Goal: Task Accomplishment & Management: Complete application form

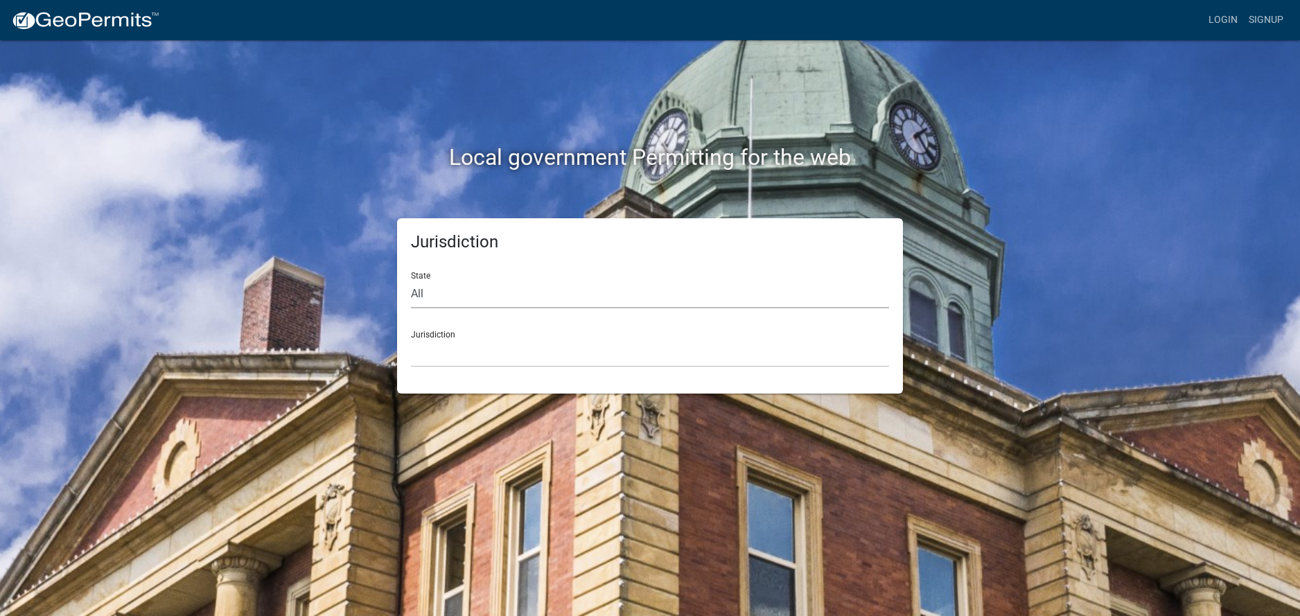
click at [437, 290] on select "All [US_STATE] [US_STATE] [US_STATE] [US_STATE] [US_STATE] [US_STATE] [US_STATE…" at bounding box center [650, 294] width 478 height 28
select select "[US_STATE]"
click at [411, 280] on select "All [US_STATE] [US_STATE] [US_STATE] [US_STATE] [US_STATE] [US_STATE] [US_STATE…" at bounding box center [650, 294] width 478 height 28
click at [448, 339] on select "[GEOGRAPHIC_DATA], [US_STATE] [GEOGRAPHIC_DATA], [US_STATE] [GEOGRAPHIC_DATA], …" at bounding box center [650, 353] width 478 height 28
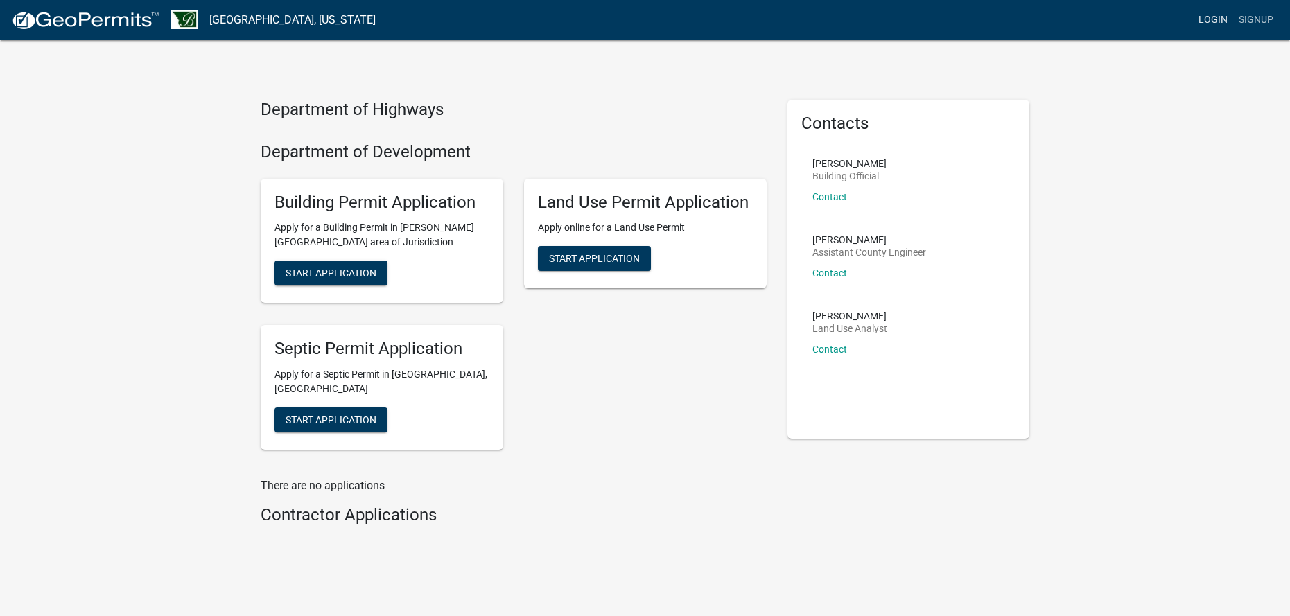
click at [1199, 20] on link "Login" at bounding box center [1213, 20] width 40 height 26
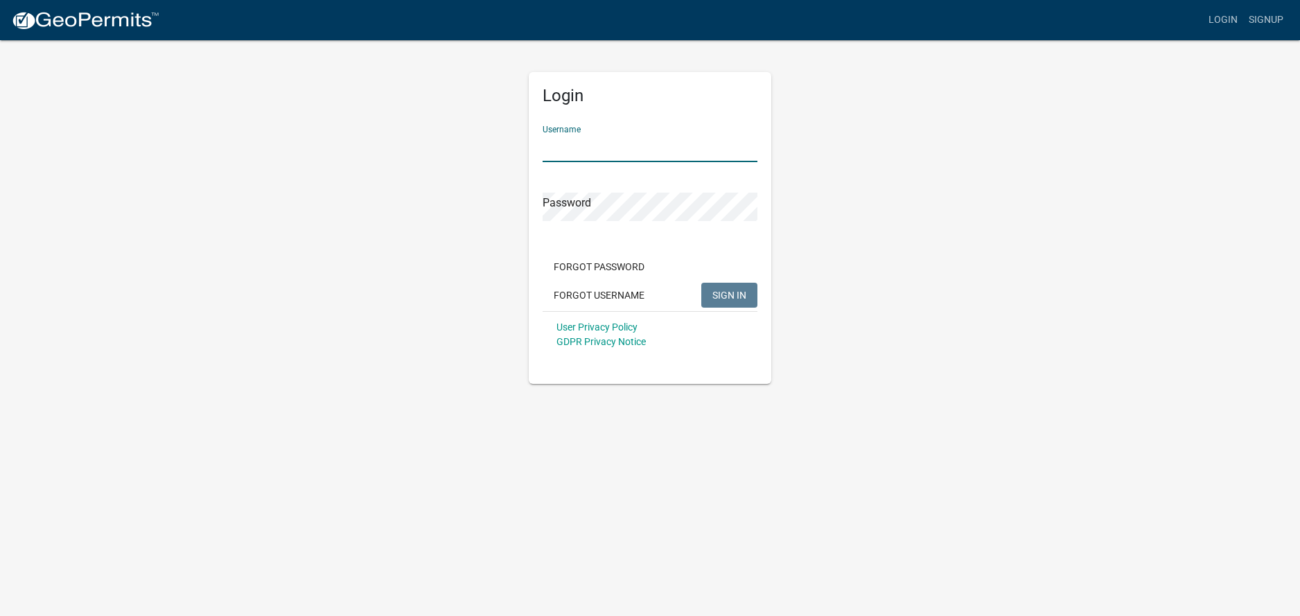
click at [651, 153] on input "Username" at bounding box center [650, 148] width 215 height 28
type input "JMesser"
click at [737, 293] on span "SIGN IN" at bounding box center [729, 294] width 34 height 11
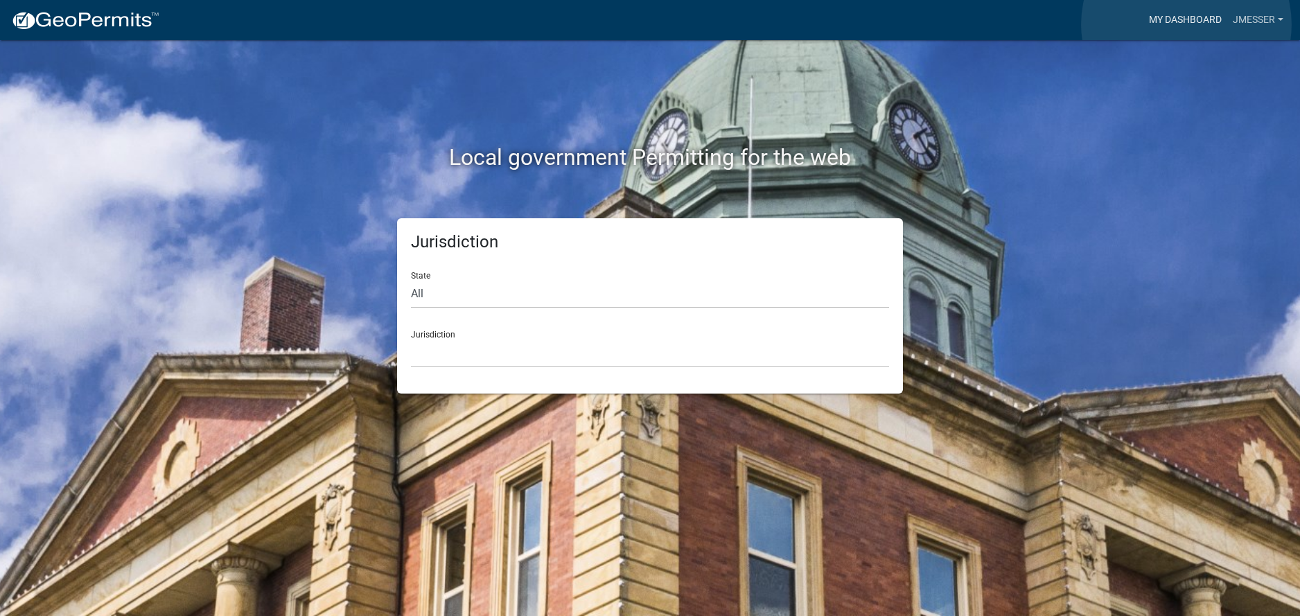
click at [1186, 24] on link "My Dashboard" at bounding box center [1185, 20] width 84 height 26
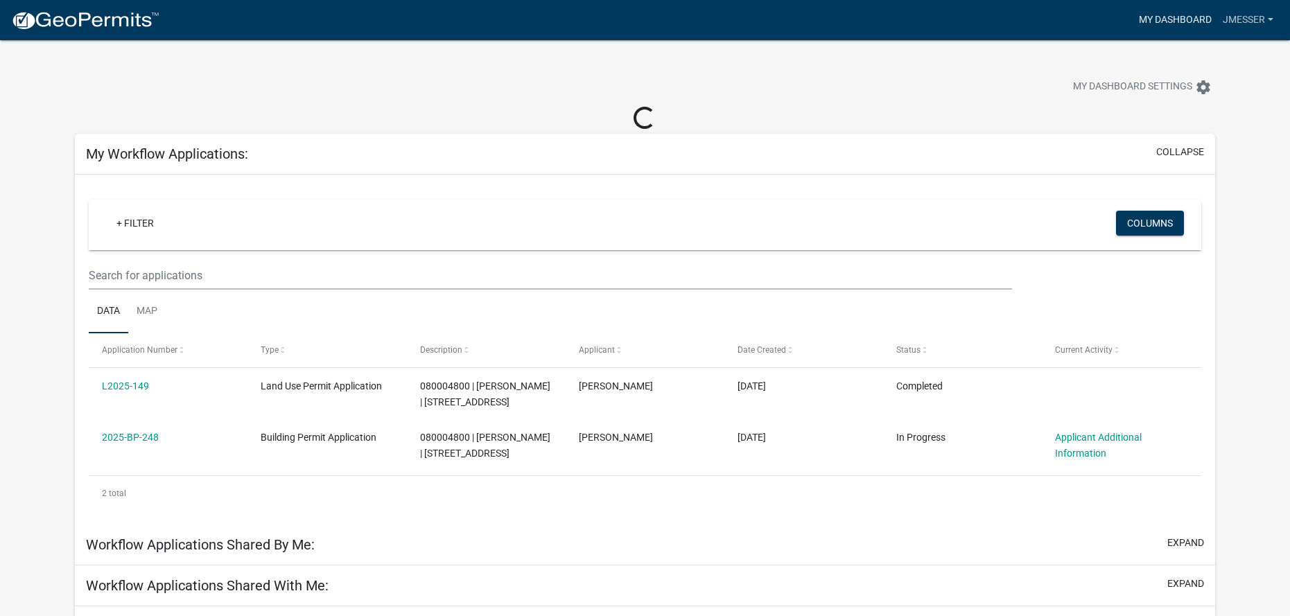
click at [1190, 22] on link "My Dashboard" at bounding box center [1175, 20] width 84 height 26
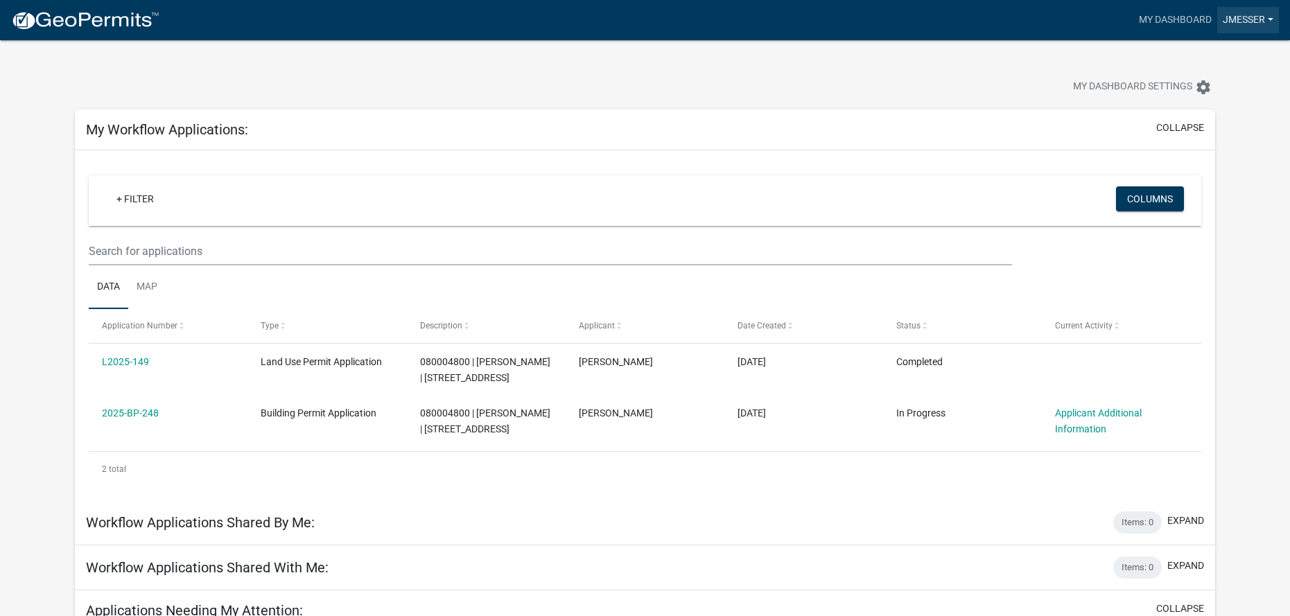
click at [1253, 19] on link "JMesser" at bounding box center [1248, 20] width 62 height 26
click at [1207, 53] on link "Account" at bounding box center [1223, 56] width 111 height 33
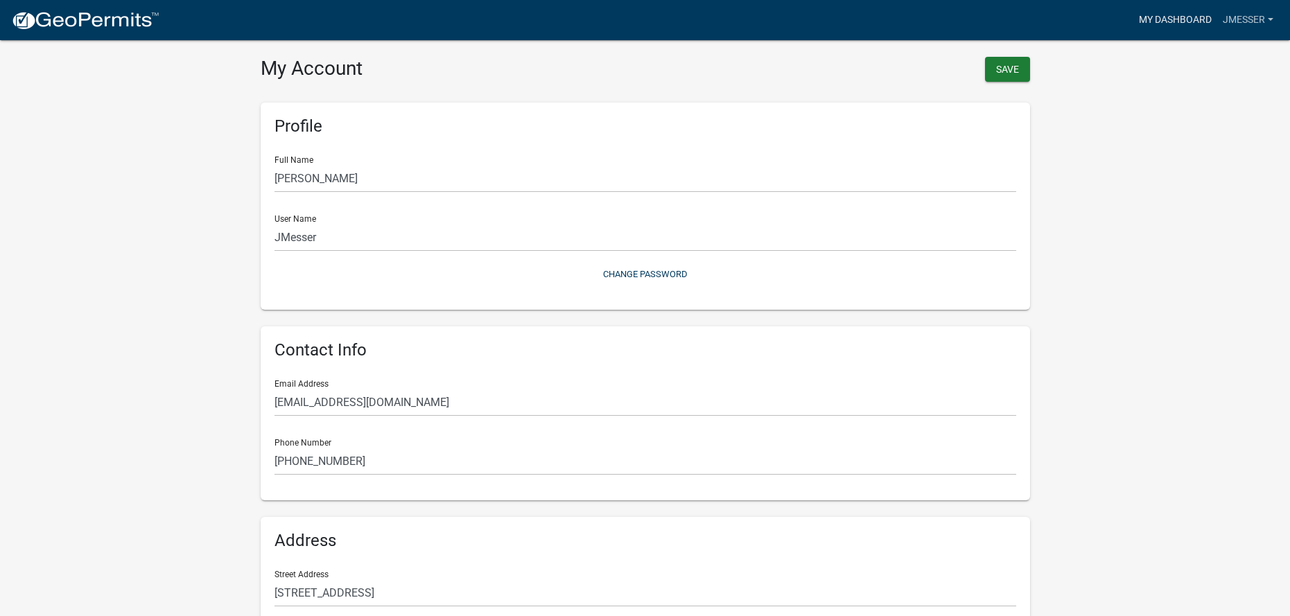
click at [1168, 16] on link "My Dashboard" at bounding box center [1175, 20] width 84 height 26
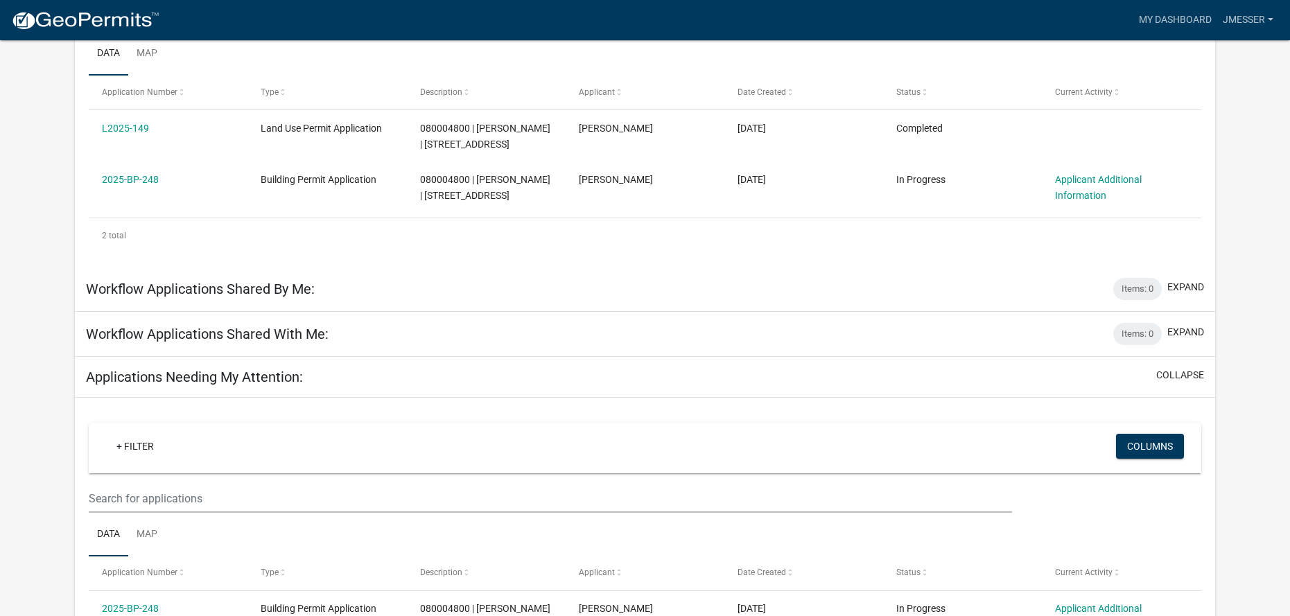
scroll to position [253, 0]
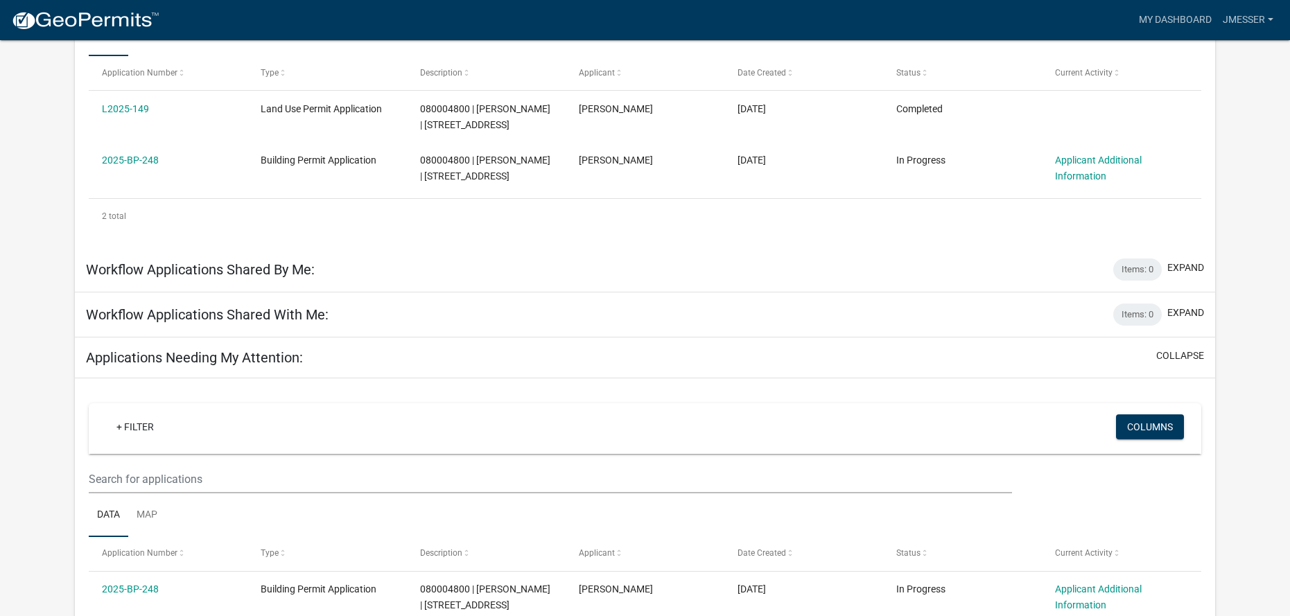
click at [267, 361] on h5 "Applications Needing My Attention:" at bounding box center [194, 357] width 217 height 17
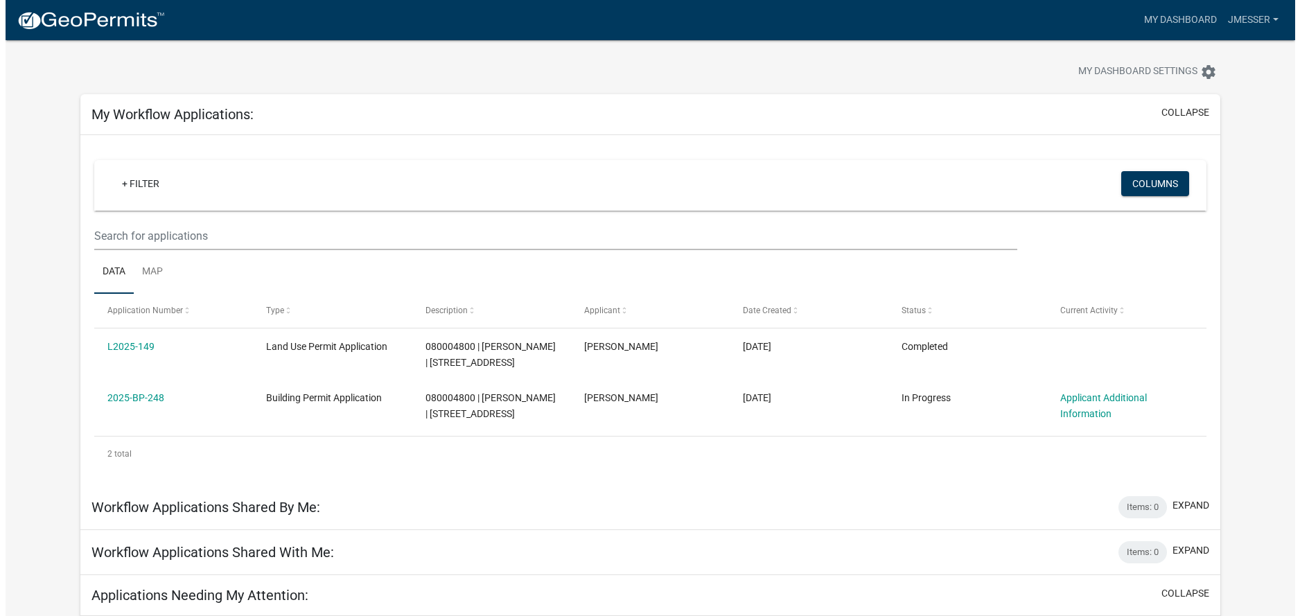
scroll to position [0, 0]
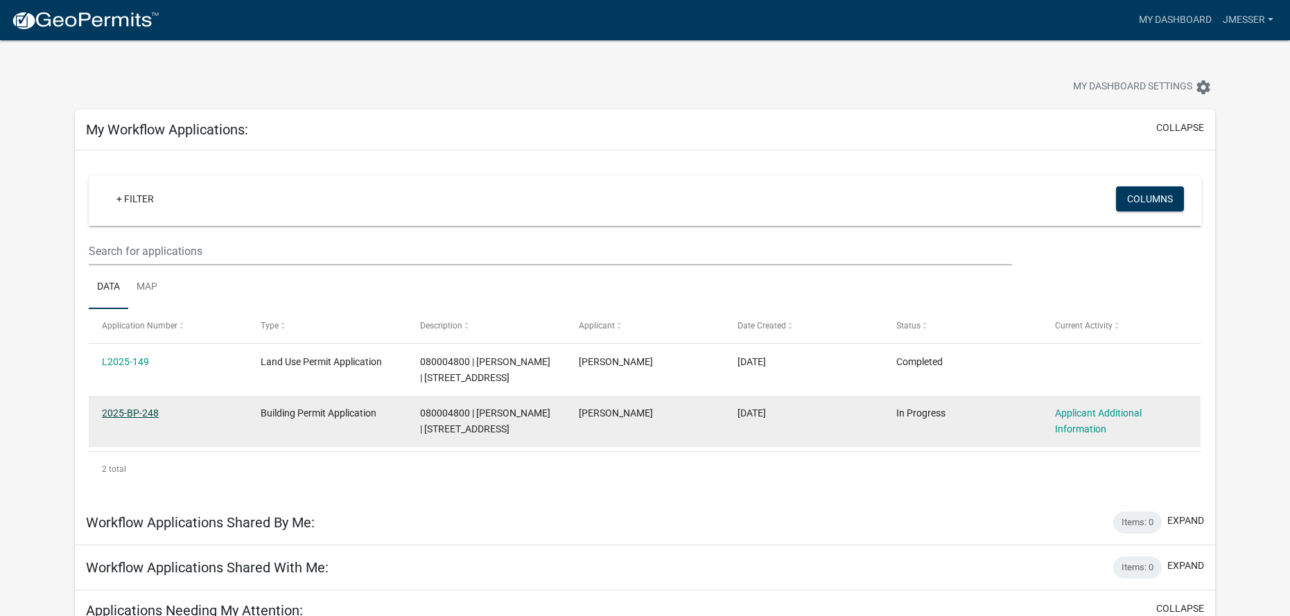
click at [121, 415] on link "2025-BP-248" at bounding box center [130, 412] width 57 height 11
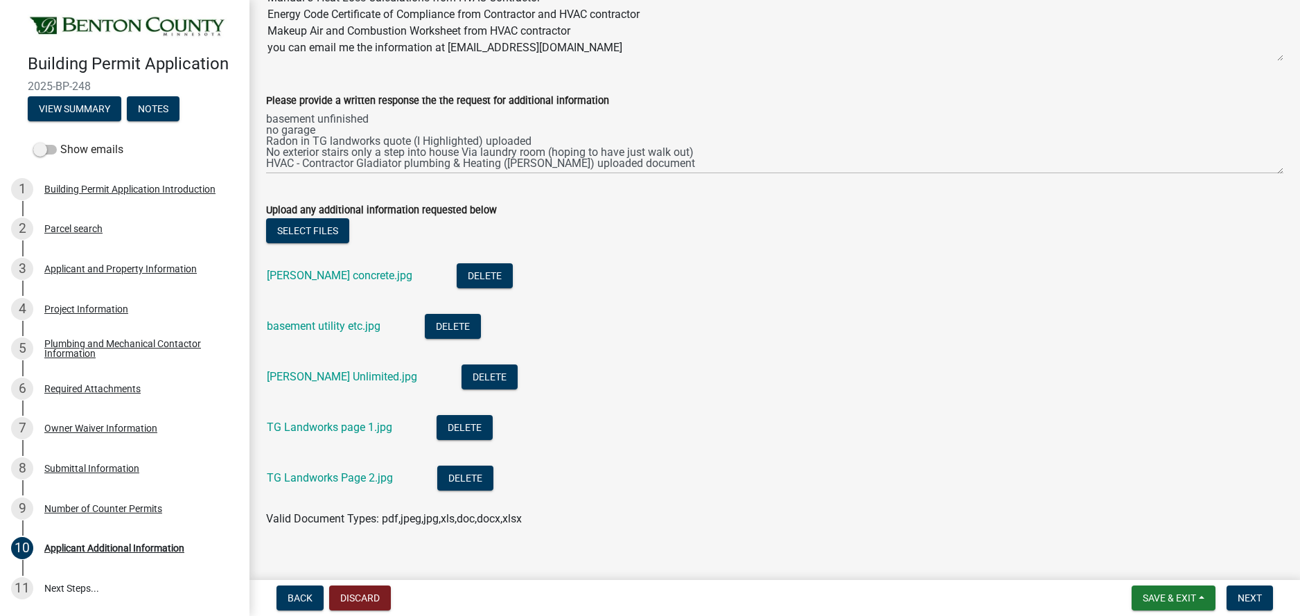
scroll to position [193, 0]
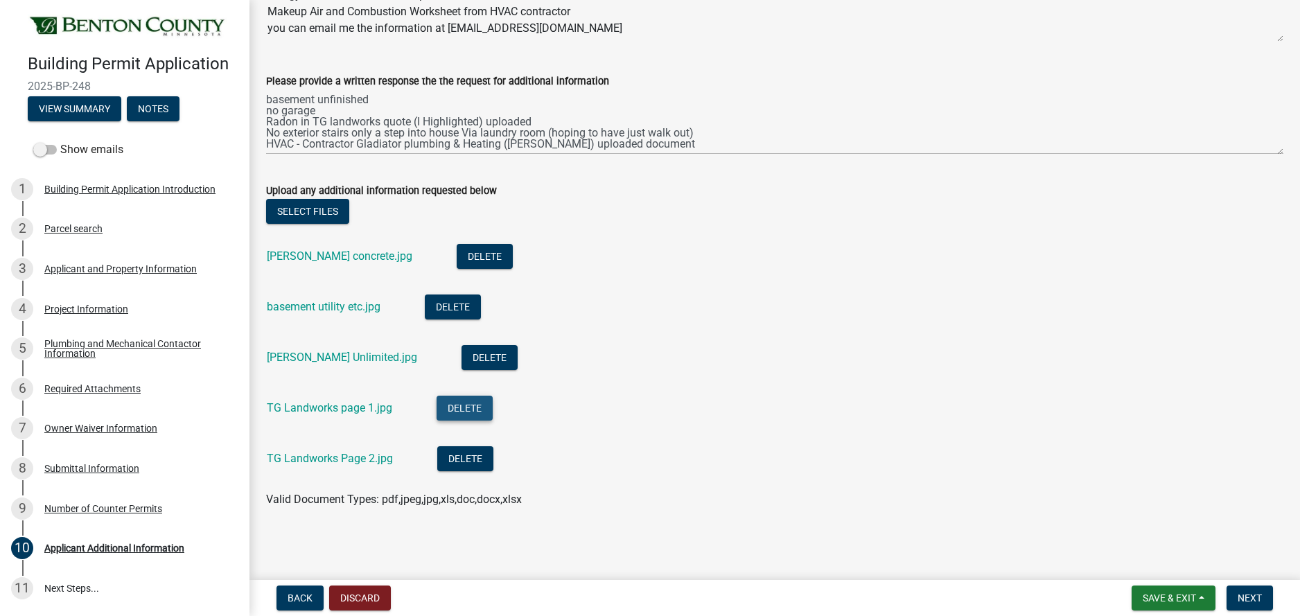
click at [468, 409] on button "Delete" at bounding box center [465, 408] width 56 height 25
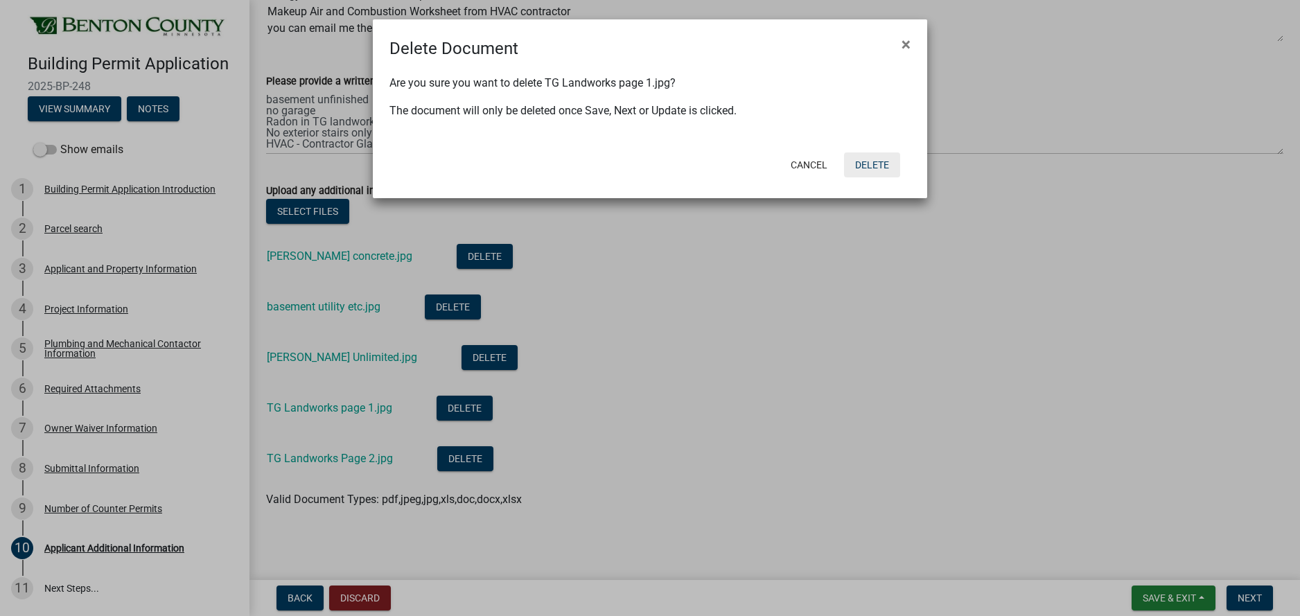
click at [886, 164] on button "Delete" at bounding box center [872, 164] width 56 height 25
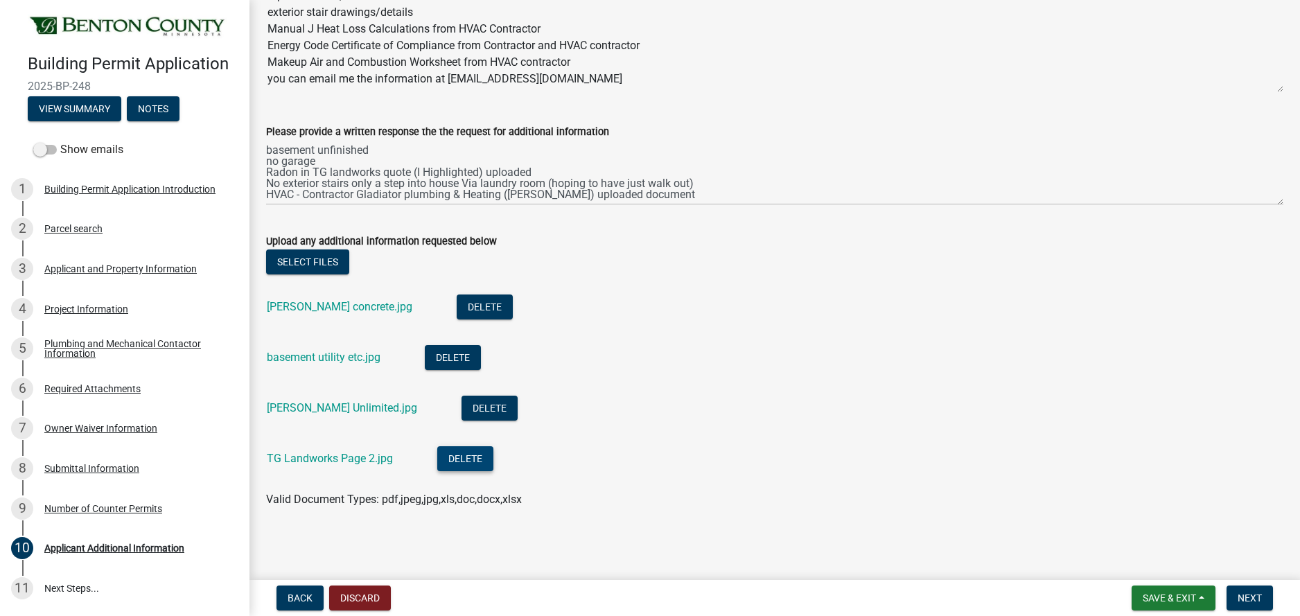
click at [462, 463] on button "Delete" at bounding box center [465, 458] width 56 height 25
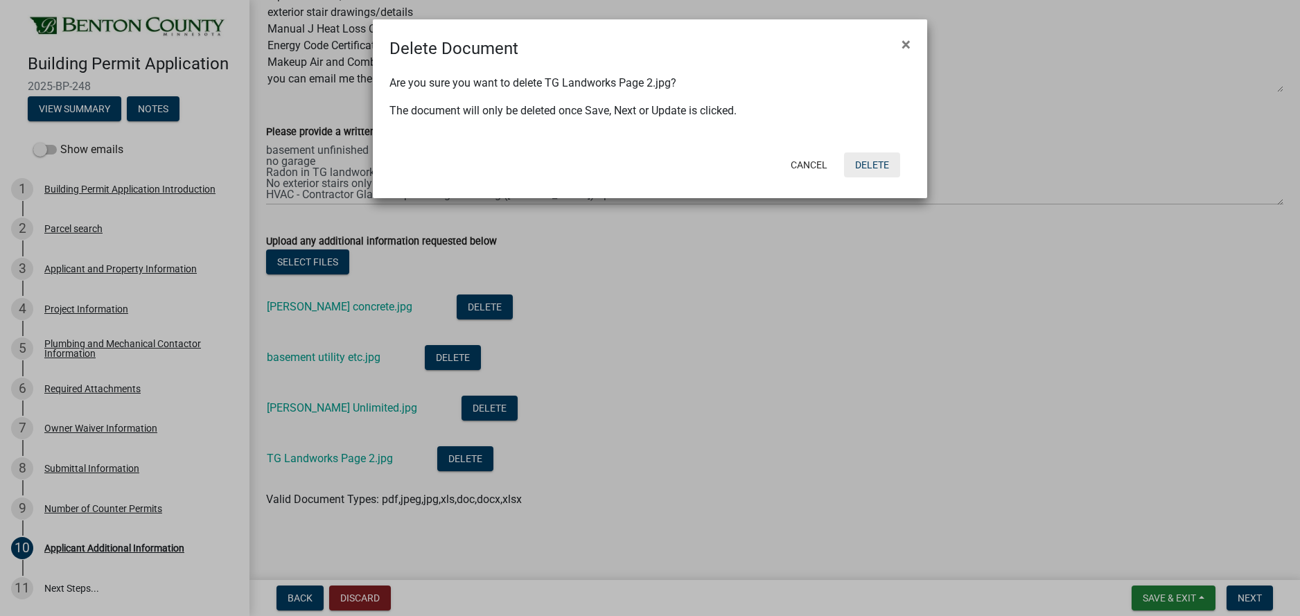
click at [879, 164] on button "Delete" at bounding box center [872, 164] width 56 height 25
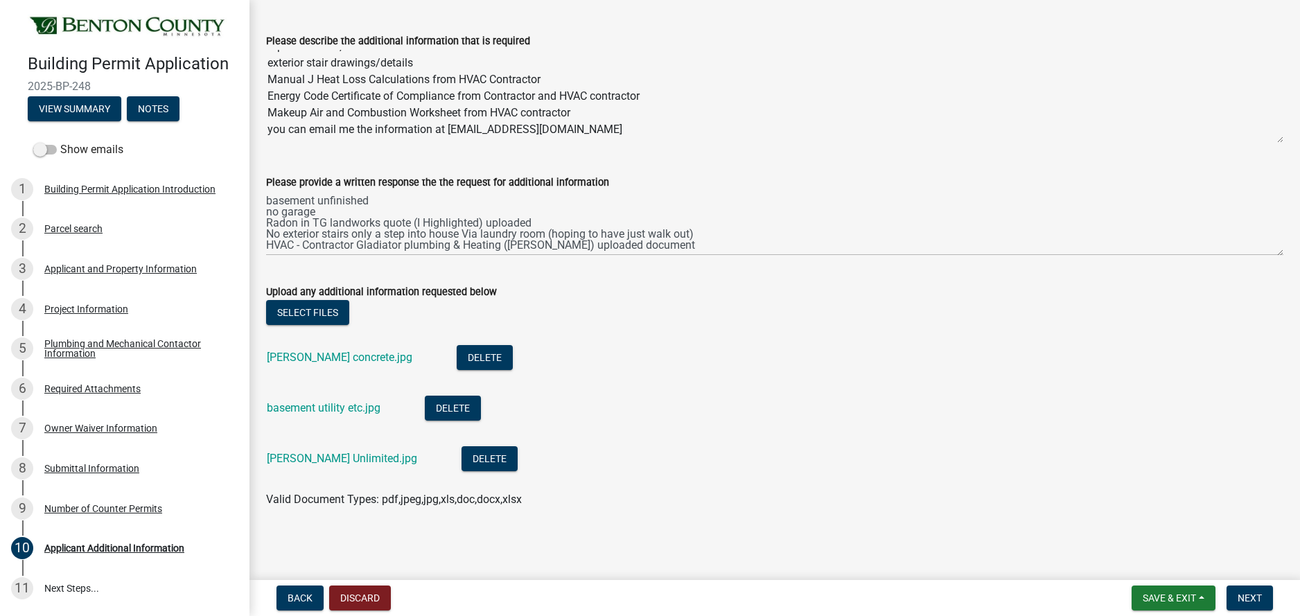
scroll to position [92, 0]
click at [312, 315] on button "Select files" at bounding box center [307, 312] width 83 height 25
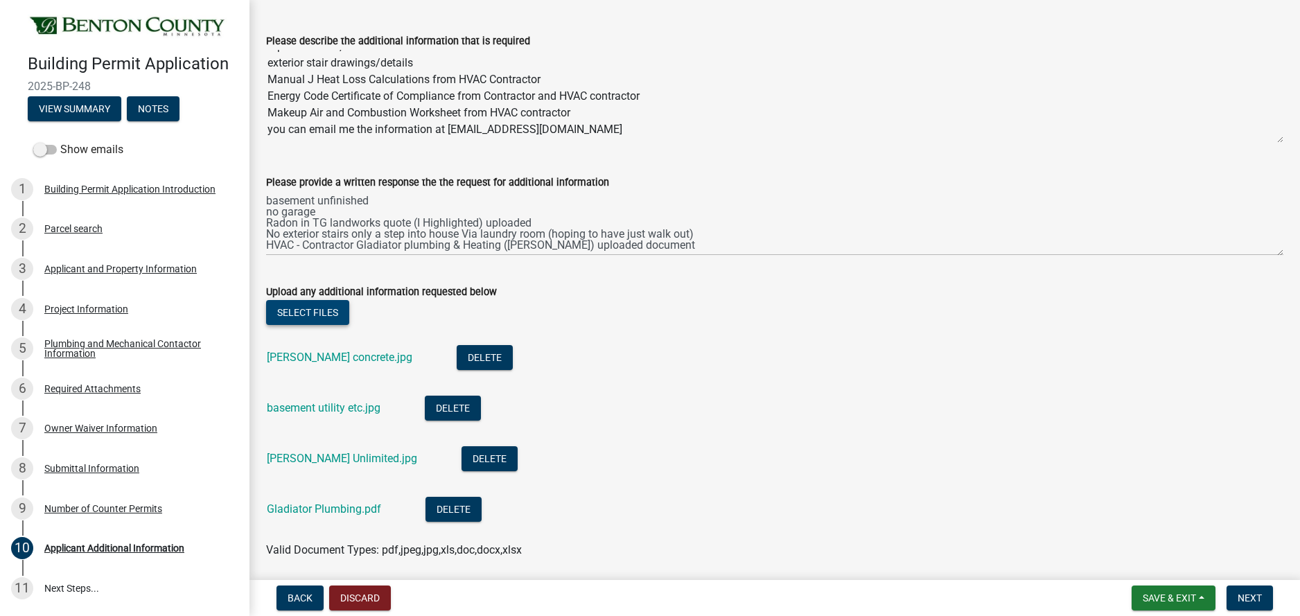
click at [313, 317] on button "Select files" at bounding box center [307, 312] width 83 height 25
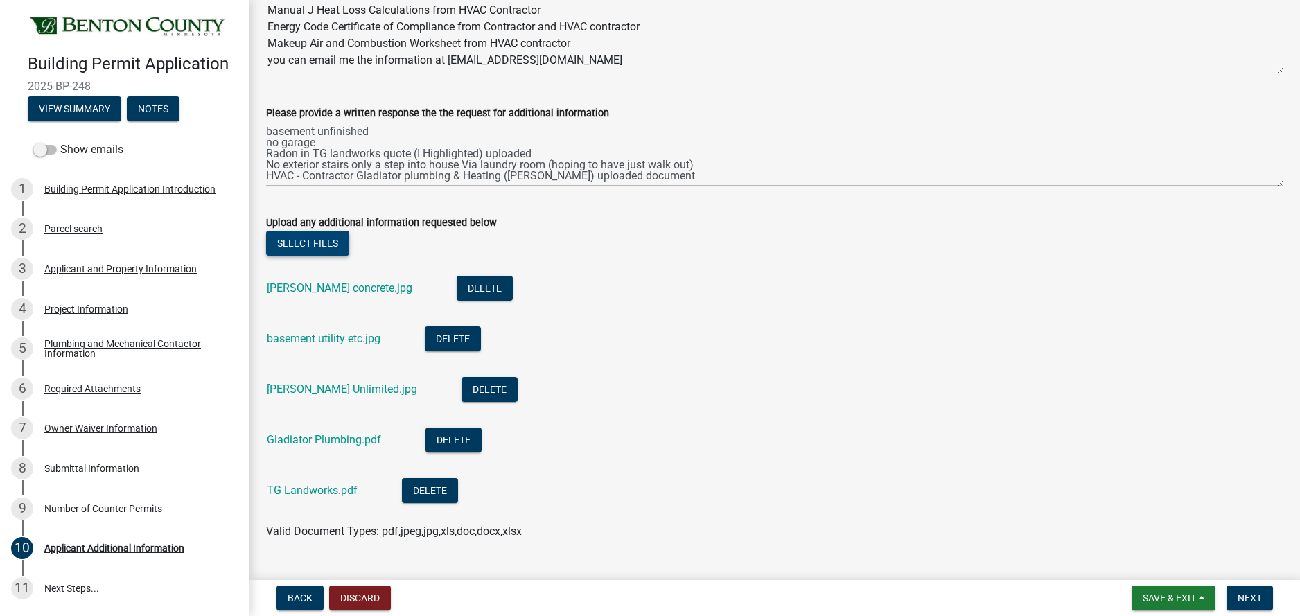
scroll to position [193, 0]
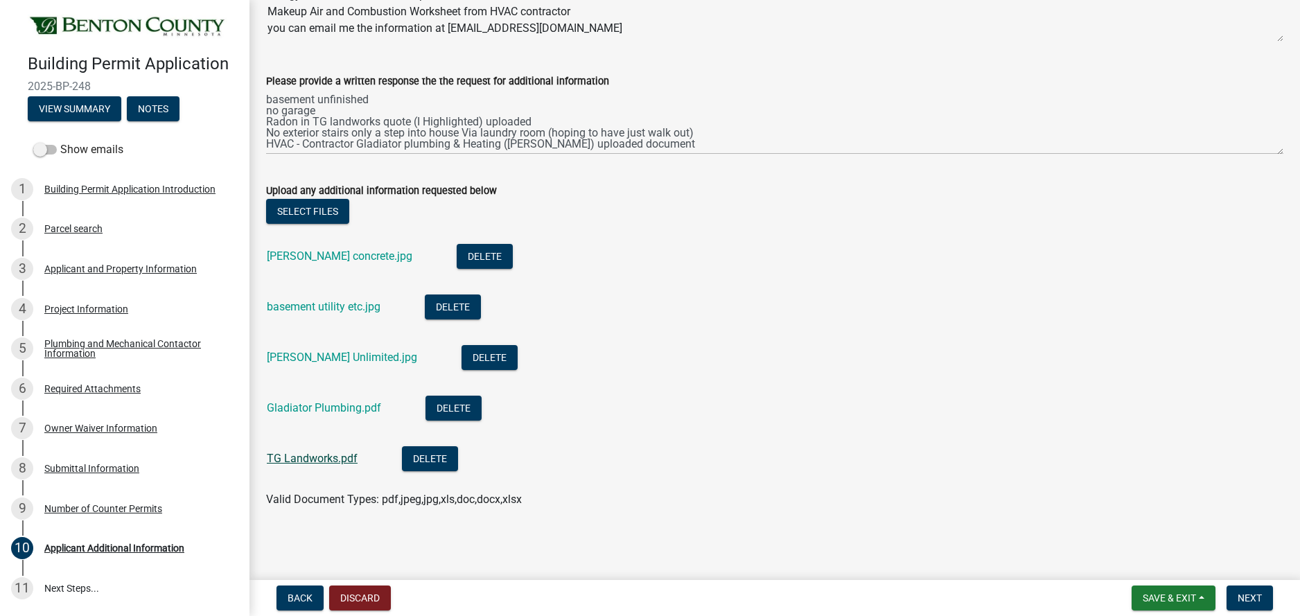
click at [331, 457] on link "TG Landworks.pdf" at bounding box center [312, 458] width 91 height 13
click at [306, 407] on link "Gladiator Plumbing.pdf" at bounding box center [324, 407] width 114 height 13
click at [1247, 600] on span "Next" at bounding box center [1250, 598] width 24 height 11
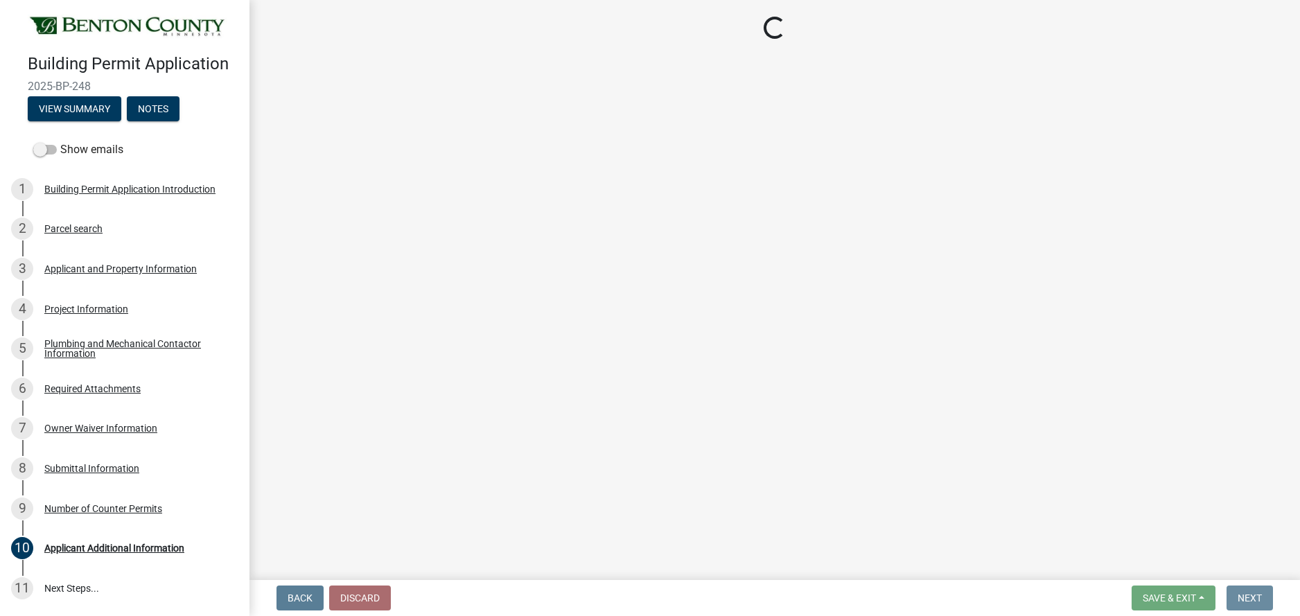
scroll to position [0, 0]
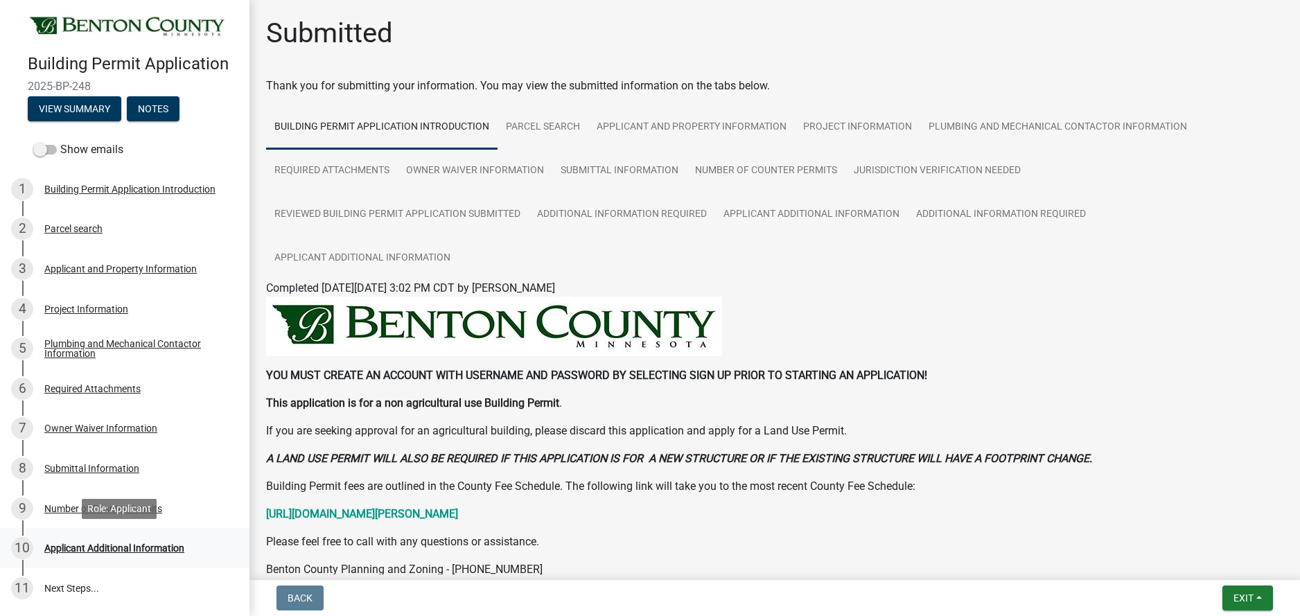
click at [125, 550] on div "Applicant Additional Information" at bounding box center [114, 548] width 140 height 10
click at [74, 588] on link "11 Next Steps..." at bounding box center [124, 588] width 249 height 40
